Goal: Transaction & Acquisition: Book appointment/travel/reservation

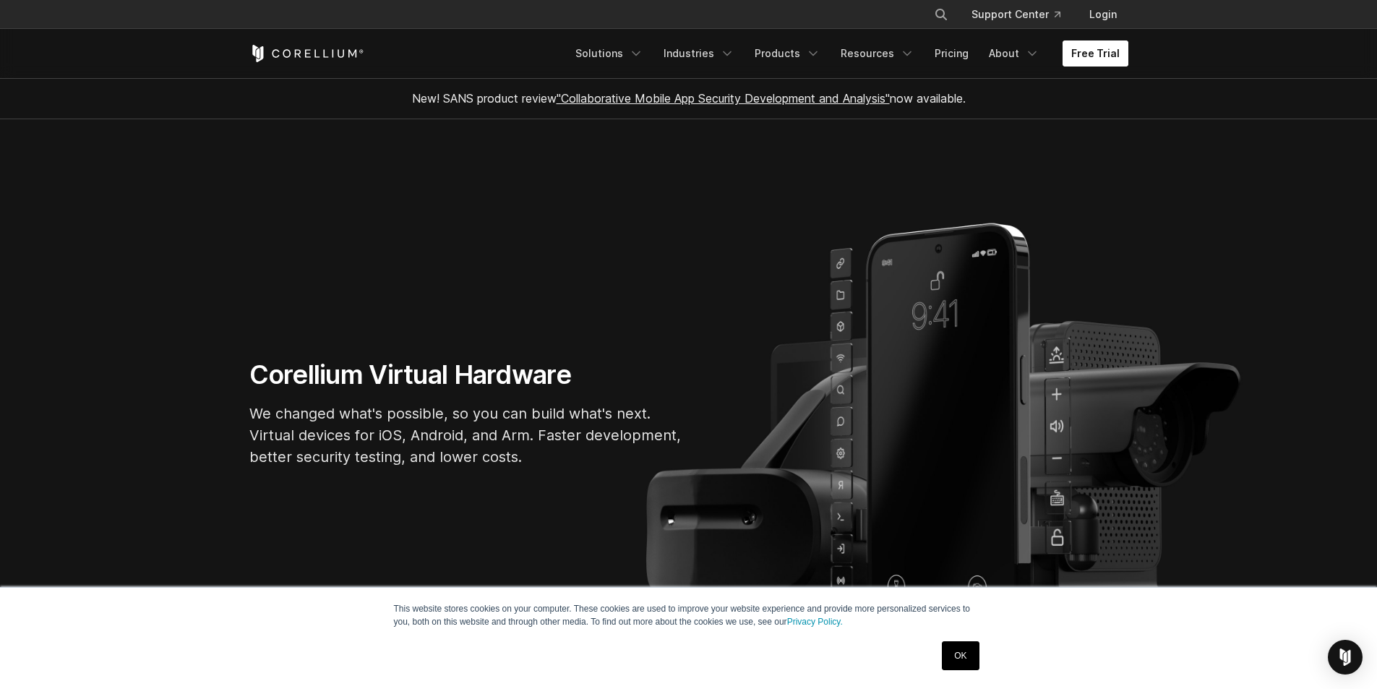
click at [1116, 50] on link "Free Trial" at bounding box center [1096, 53] width 66 height 26
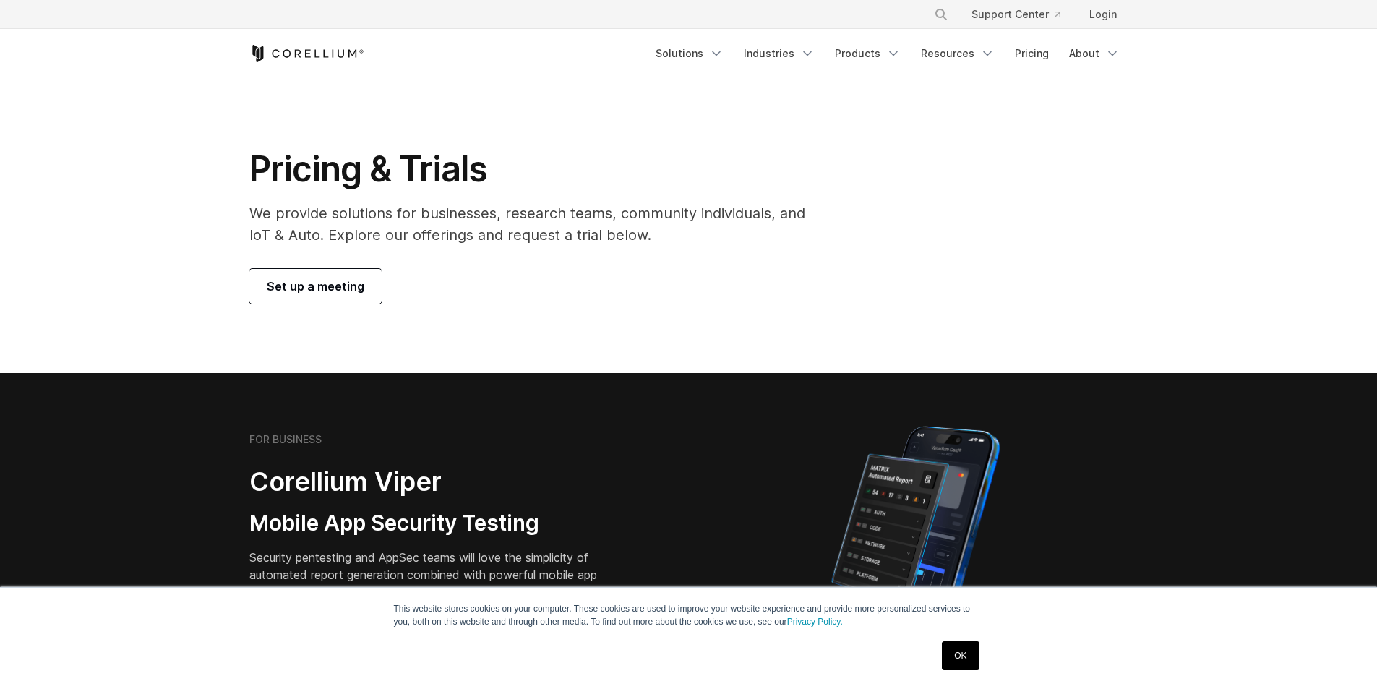
click at [348, 290] on span "Set up a meeting" at bounding box center [316, 286] width 98 height 17
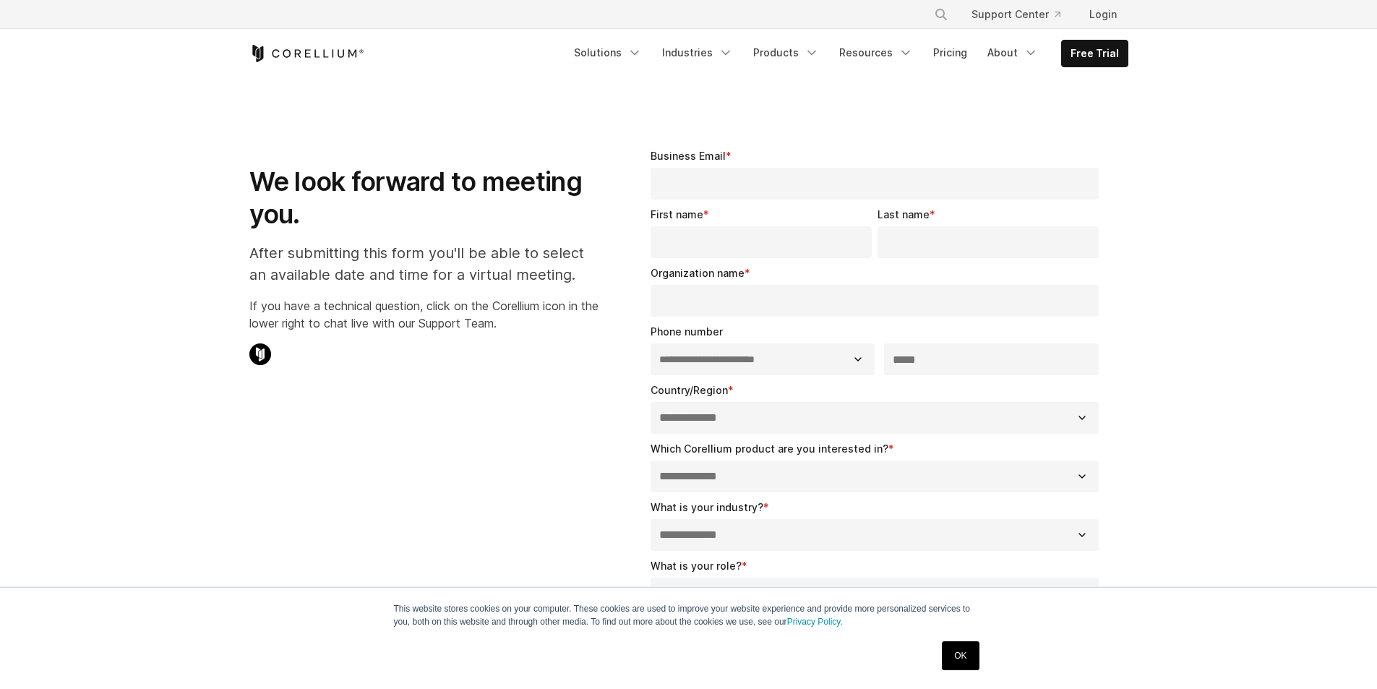
select select "**"
click at [12, 176] on section "**********" at bounding box center [688, 504] width 1377 height 850
